Goal: Information Seeking & Learning: Learn about a topic

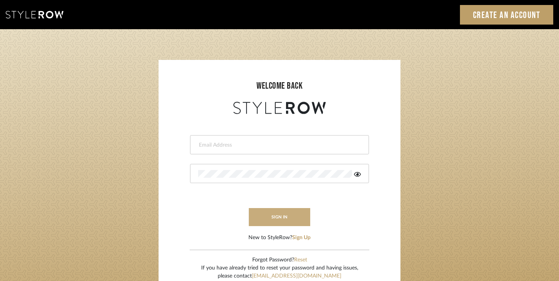
type input "natalie@balancingactlifestyle.com"
click at [292, 219] on button "sign in" at bounding box center [279, 217] width 61 height 18
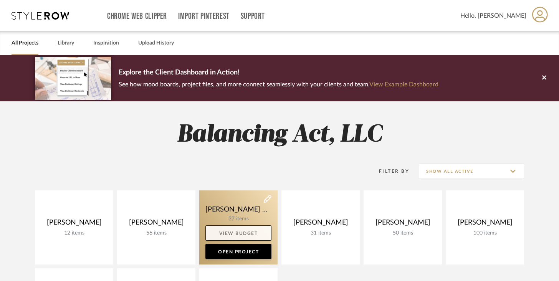
scroll to position [109, 0]
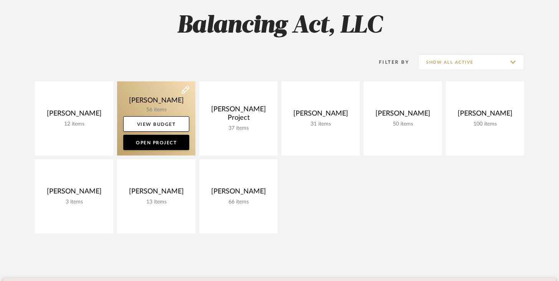
click at [185, 90] on icon at bounding box center [186, 90] width 8 height 8
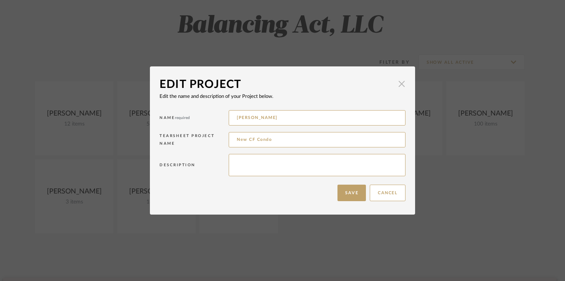
click at [395, 85] on span "button" at bounding box center [401, 83] width 15 height 15
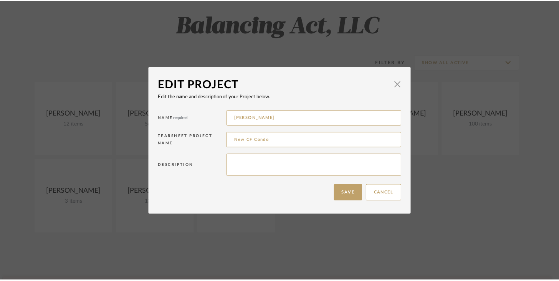
scroll to position [109, 0]
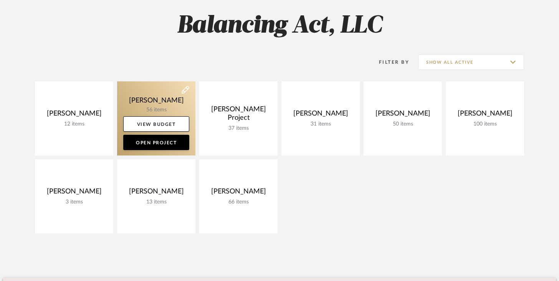
click at [170, 88] on link at bounding box center [156, 118] width 78 height 74
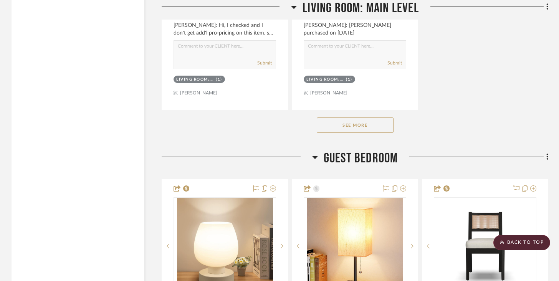
scroll to position [2914, 0]
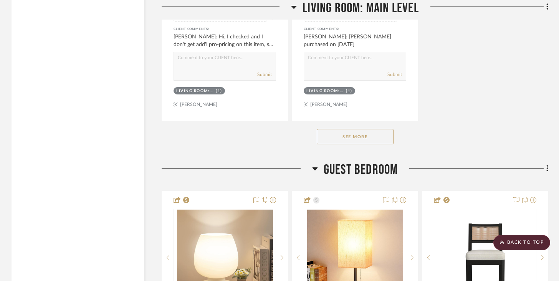
click at [336, 122] on div "See More" at bounding box center [355, 136] width 387 height 31
click at [334, 132] on button "See More" at bounding box center [355, 136] width 77 height 15
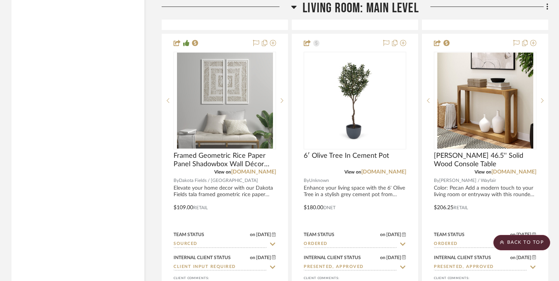
scroll to position [2661, 0]
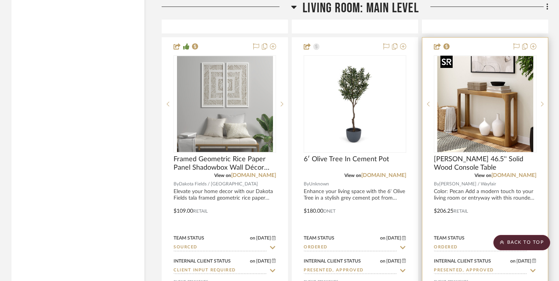
click at [0, 0] on img at bounding box center [0, 0] width 0 height 0
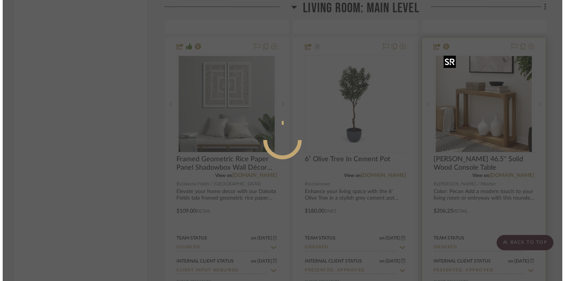
scroll to position [0, 0]
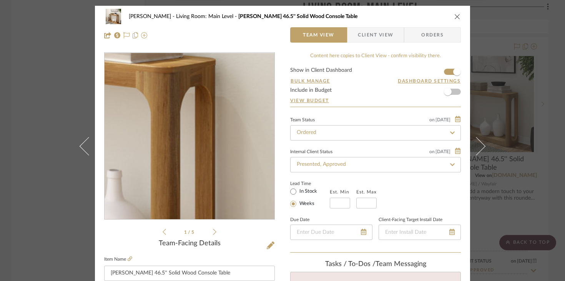
click at [234, 142] on img "0" at bounding box center [189, 136] width 167 height 167
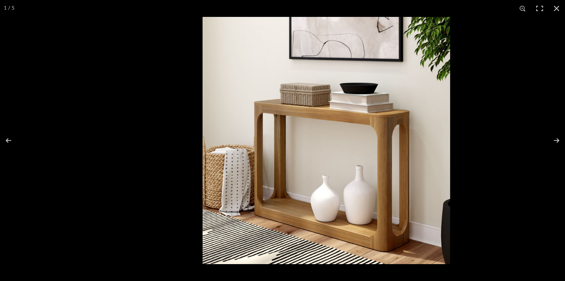
click at [416, 154] on img at bounding box center [325, 140] width 247 height 247
click at [554, 7] on button at bounding box center [556, 8] width 17 height 17
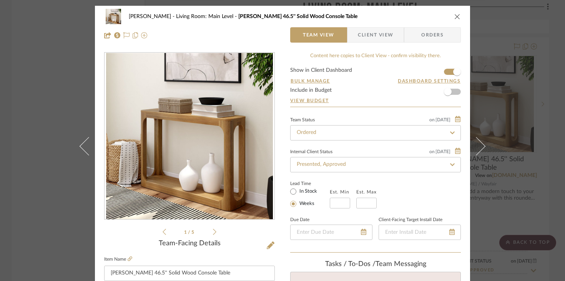
click at [455, 16] on icon "close" at bounding box center [457, 16] width 6 height 6
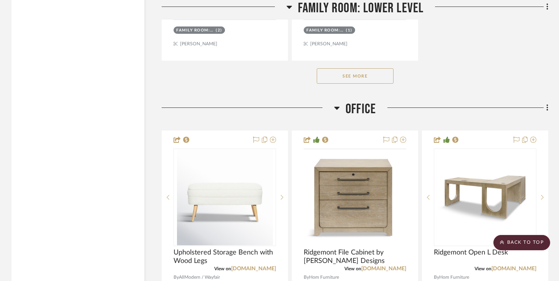
scroll to position [6181, 0]
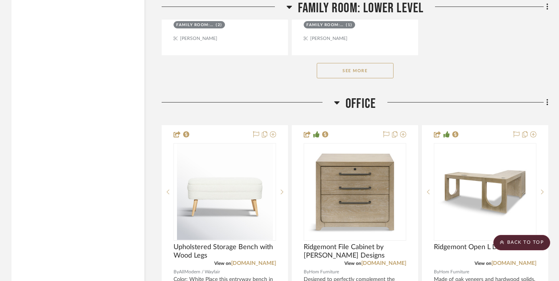
click at [391, 63] on button "See More" at bounding box center [355, 70] width 77 height 15
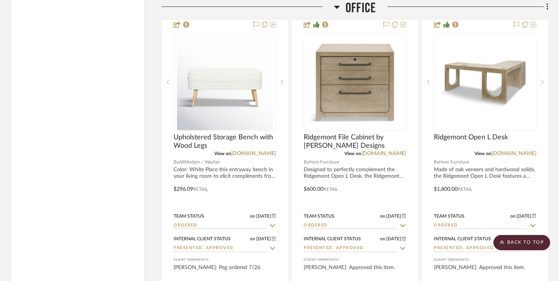
scroll to position [6285, 0]
